Goal: Transaction & Acquisition: Purchase product/service

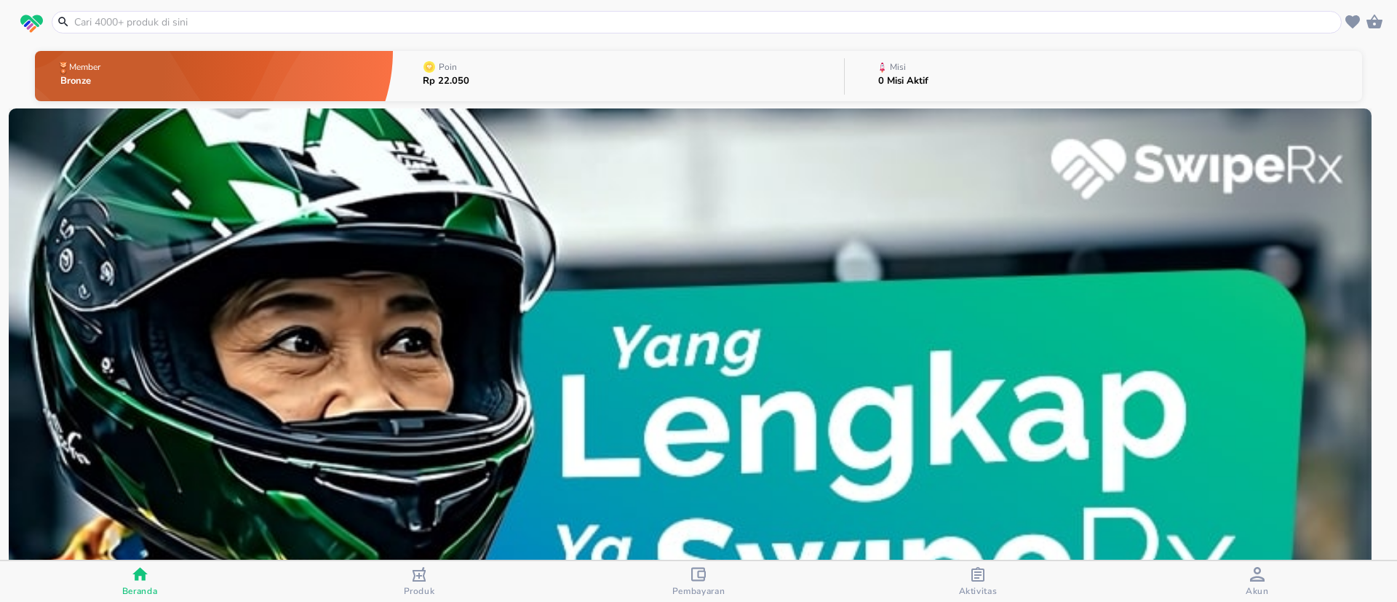
click at [421, 572] on icon "button" at bounding box center [419, 574] width 15 height 15
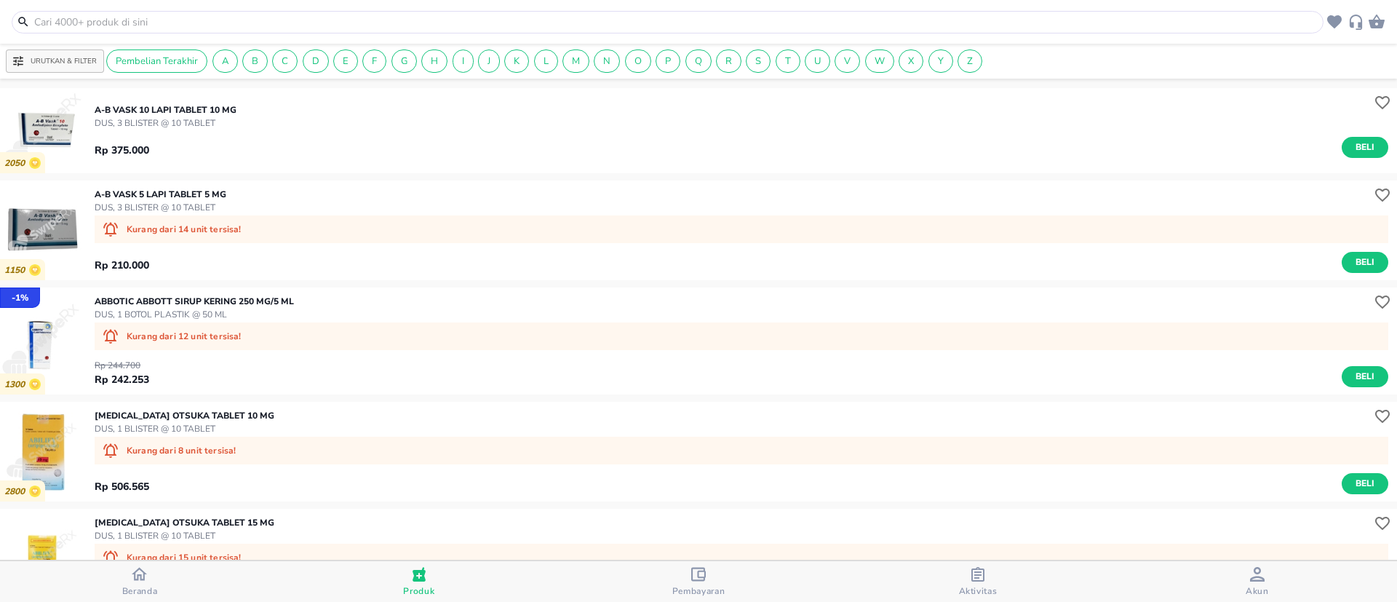
click at [513, 20] on input "text" at bounding box center [676, 22] width 1287 height 15
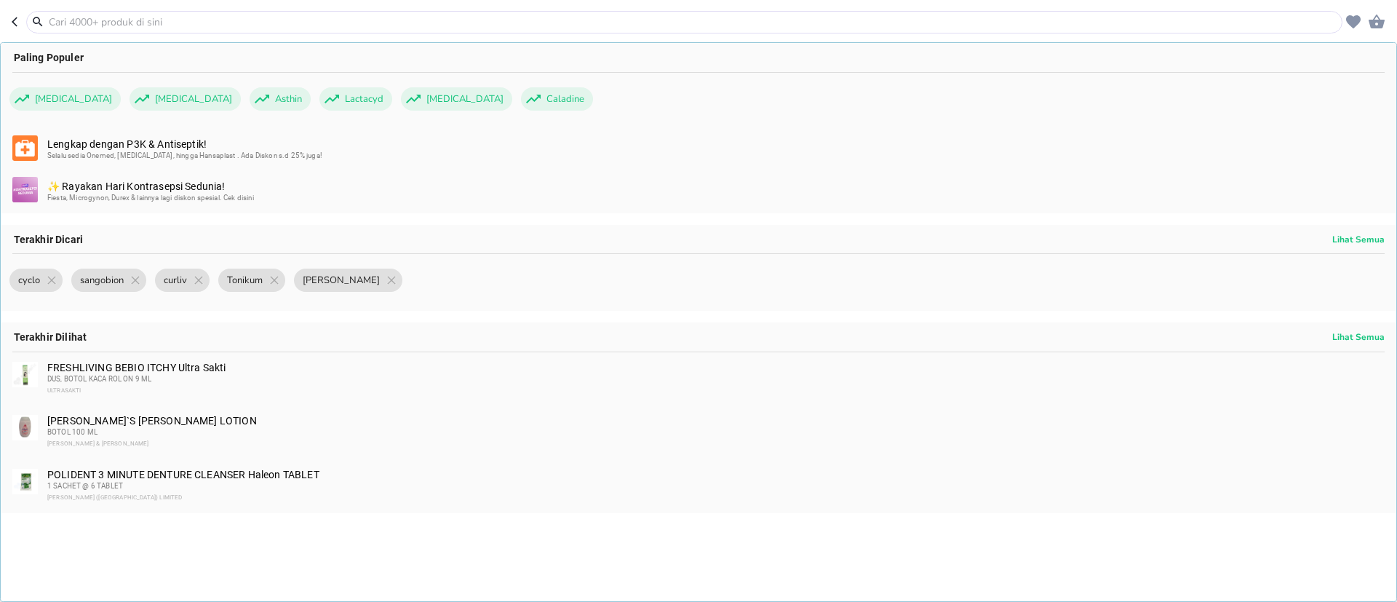
paste input "TOPISEL LOTION"
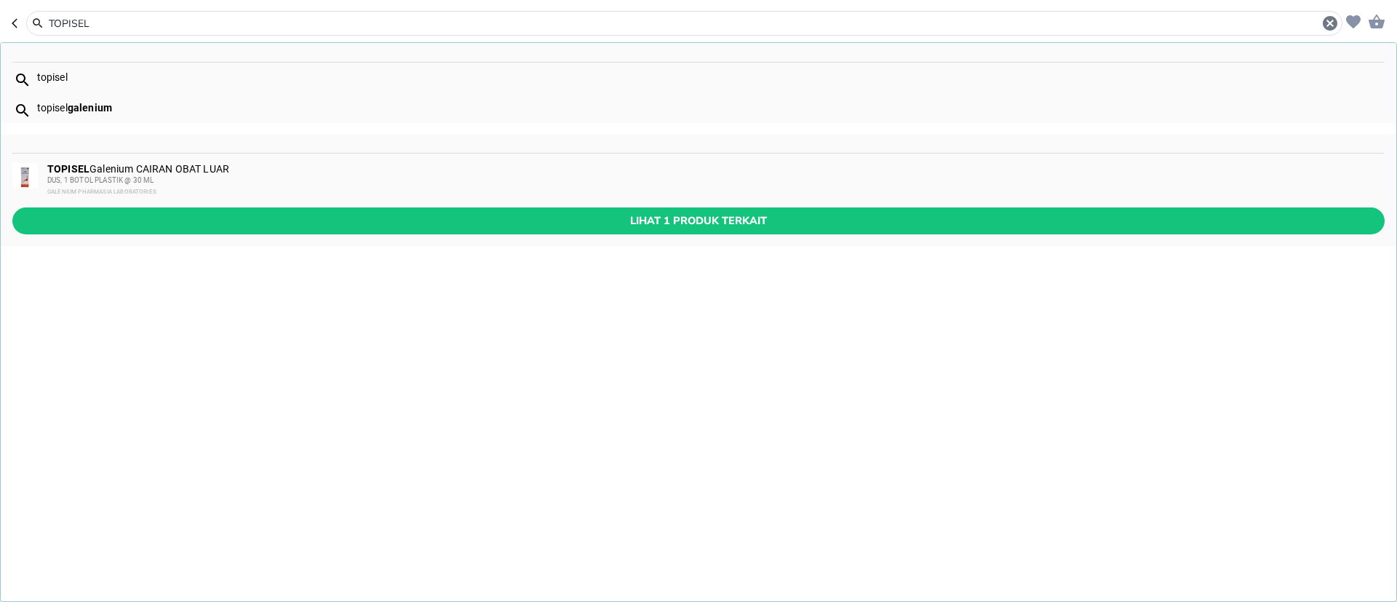
type input "TOPISEL"
click at [201, 164] on div "TOPISEL Galenium CAIRAN OBAT LUAR DUS, 1 BOTOL PLASTIK @ 30 ML GALENIUM PHARMAS…" at bounding box center [715, 180] width 1336 height 35
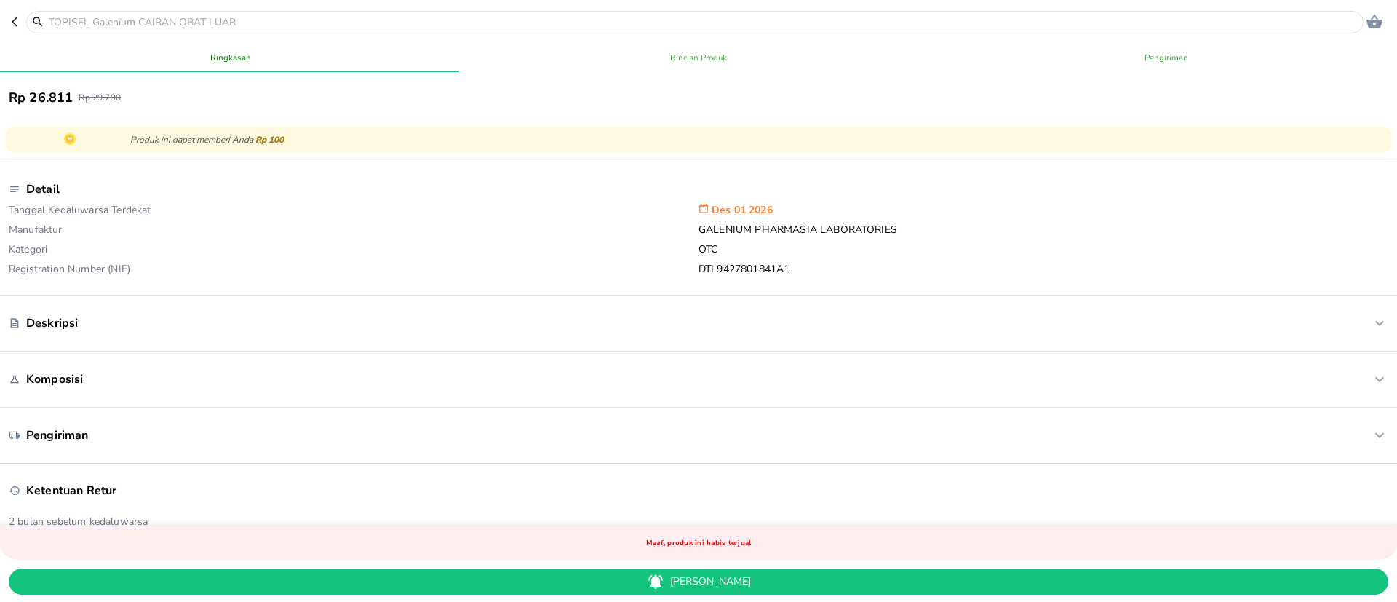
scroll to position [655, 0]
